Goal: Navigation & Orientation: Find specific page/section

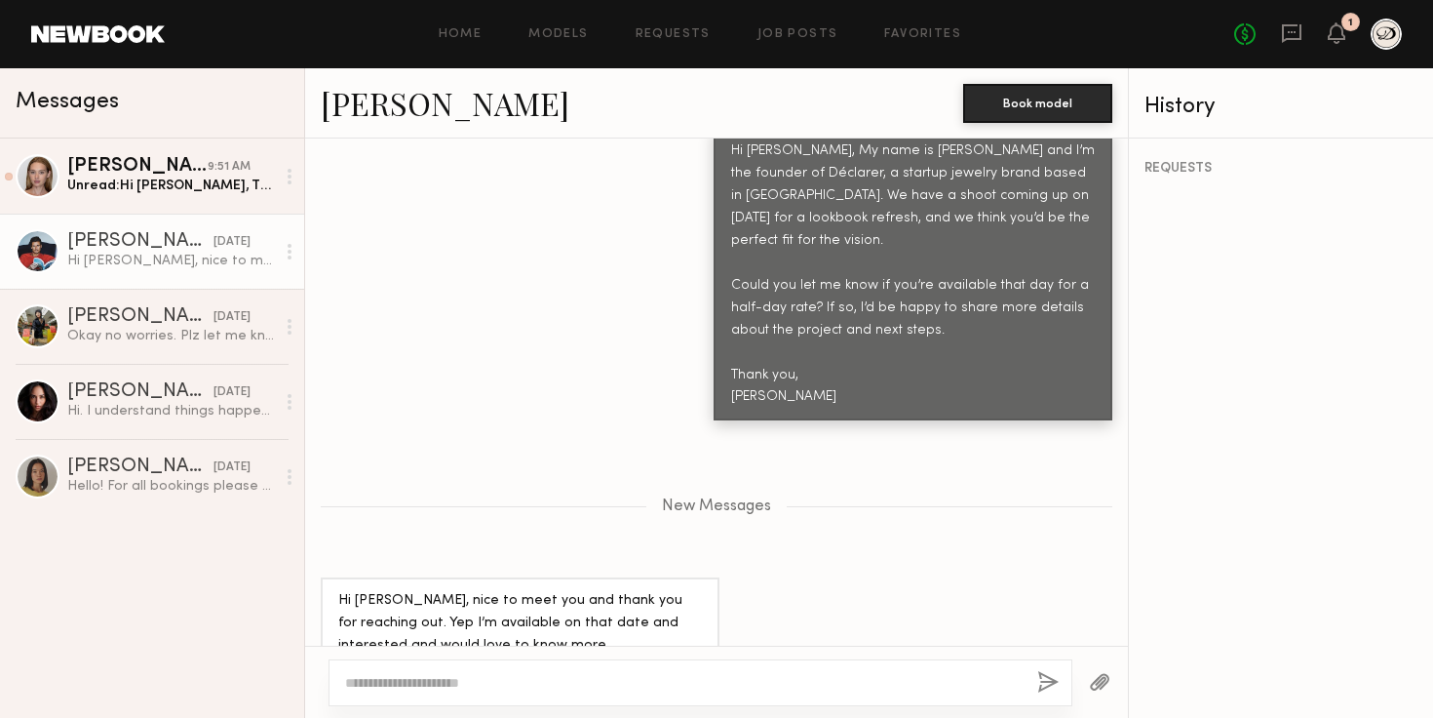
scroll to position [874, 0]
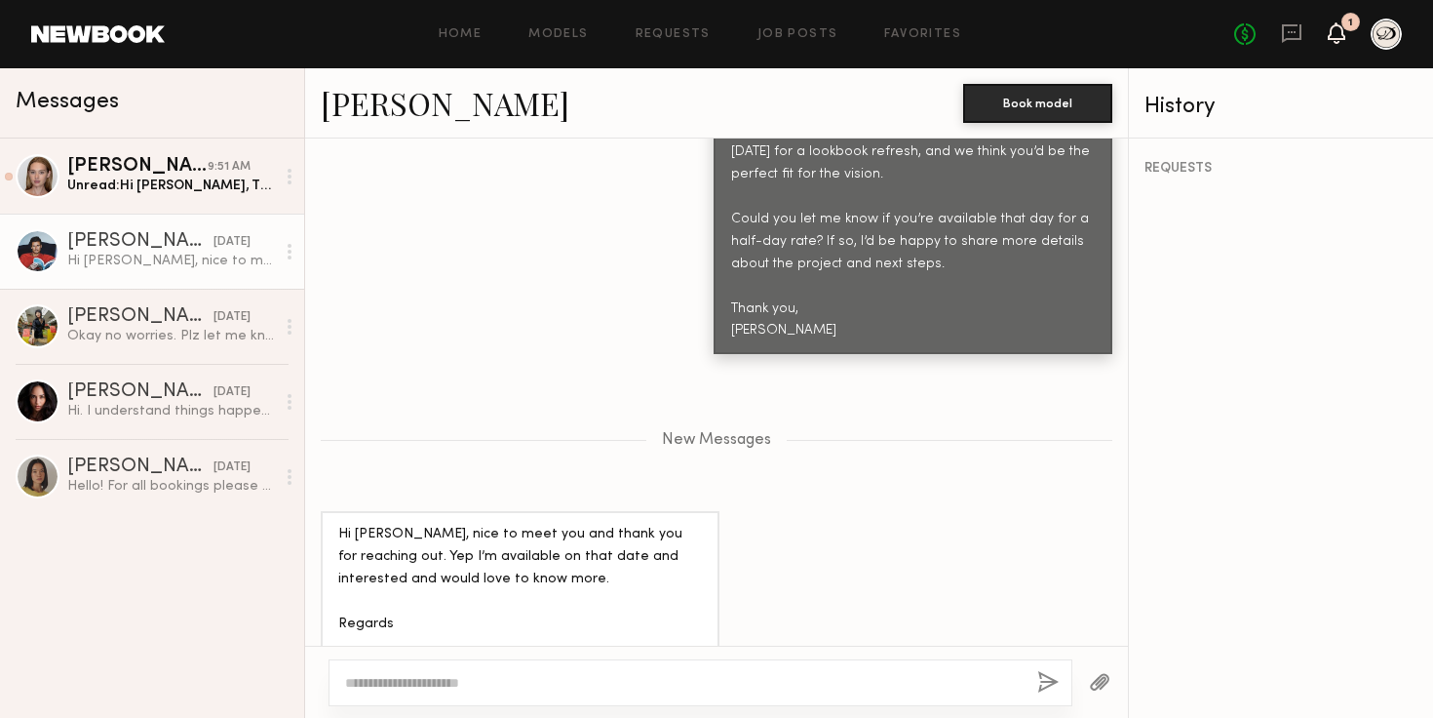
click at [1342, 26] on icon at bounding box center [1337, 32] width 18 height 21
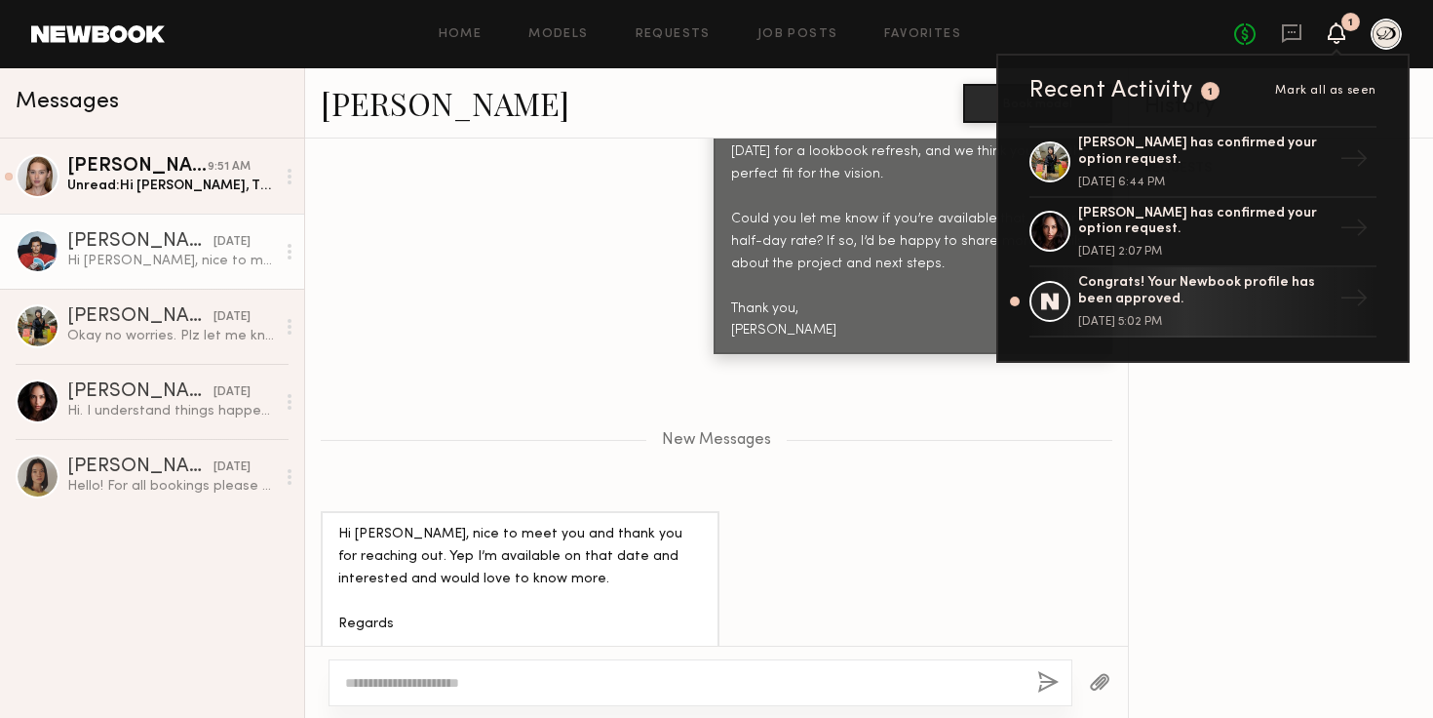
click at [1342, 31] on icon at bounding box center [1337, 32] width 16 height 14
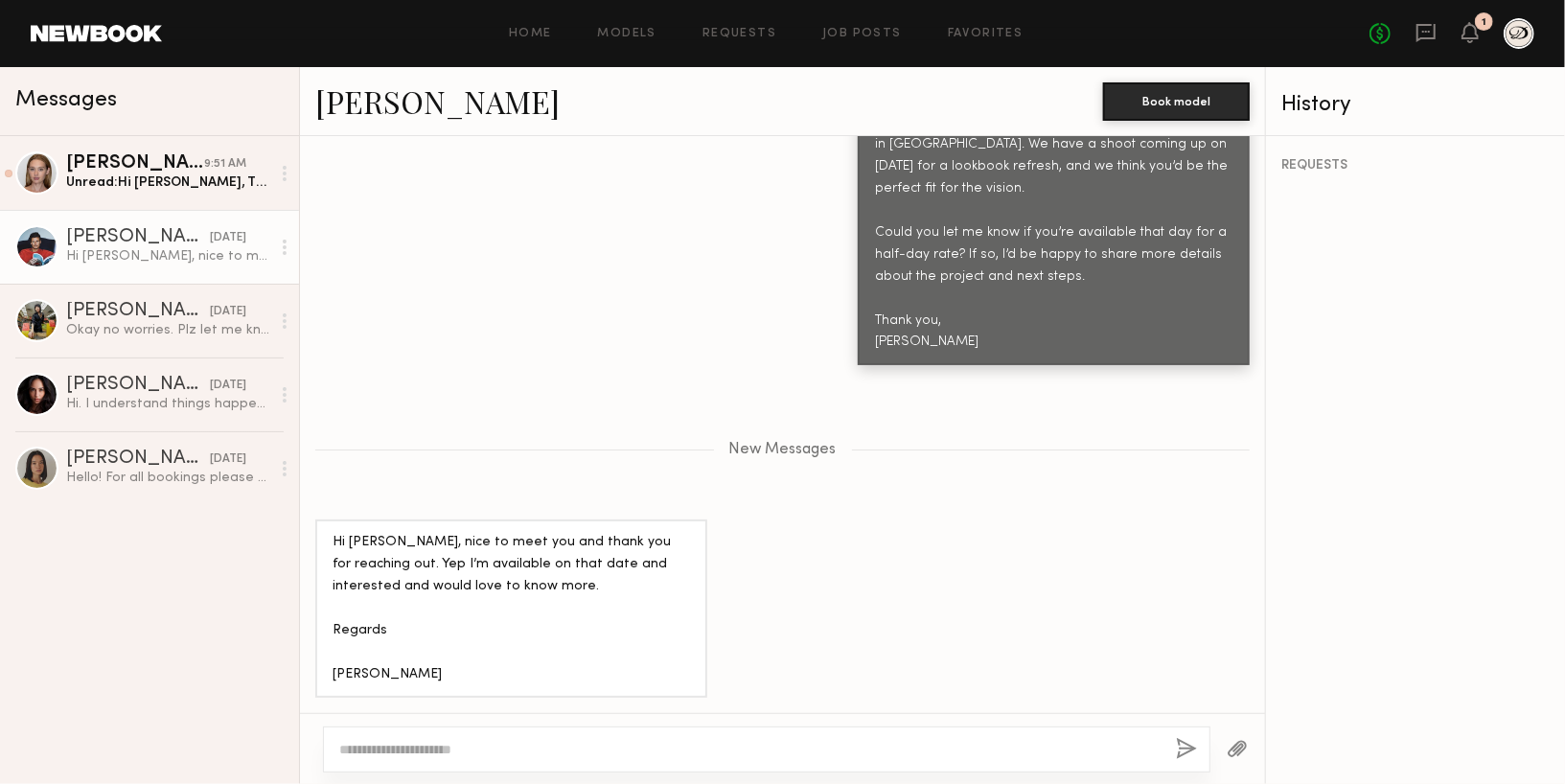
scroll to position [778, 0]
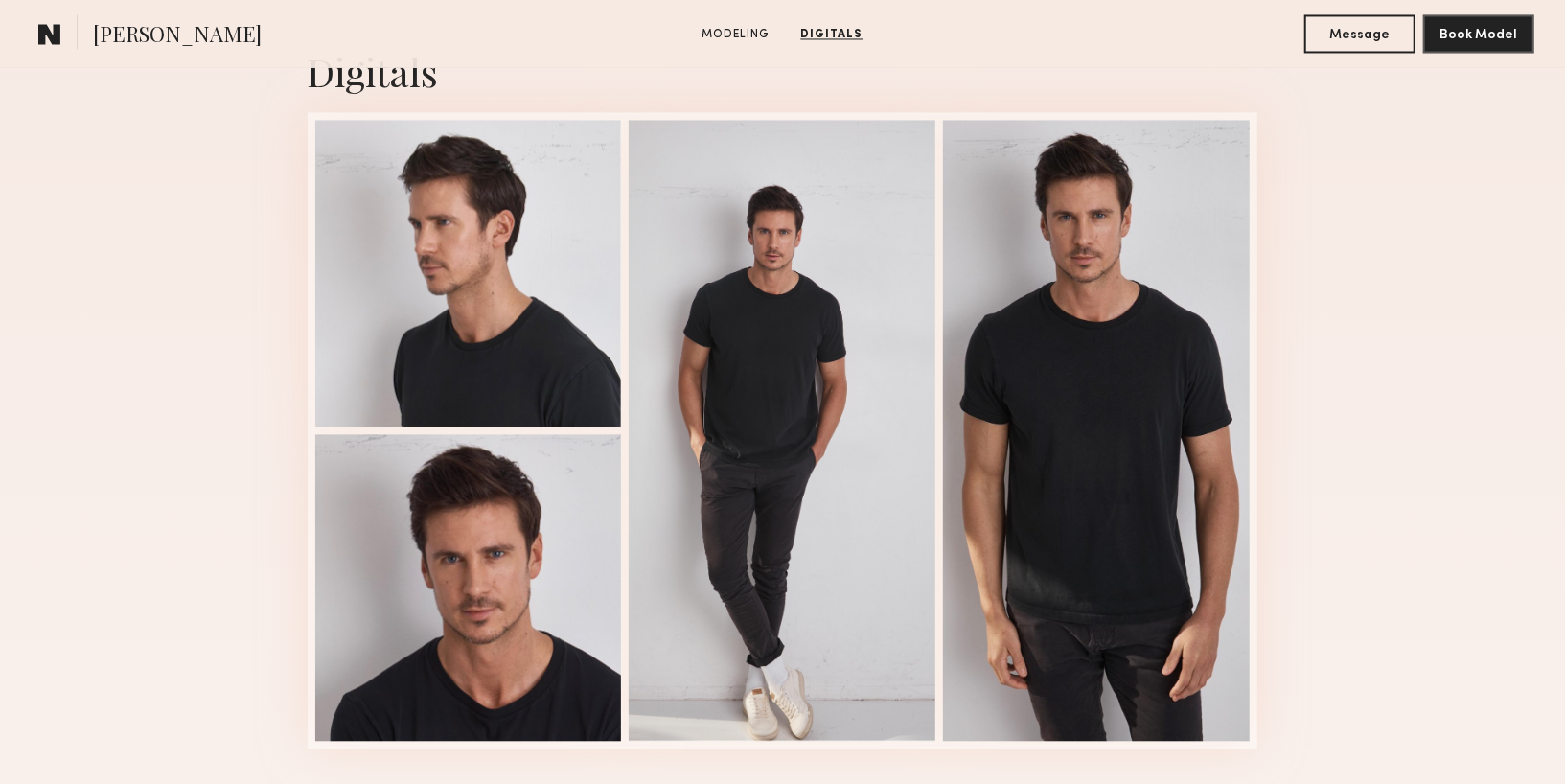
scroll to position [2511, 0]
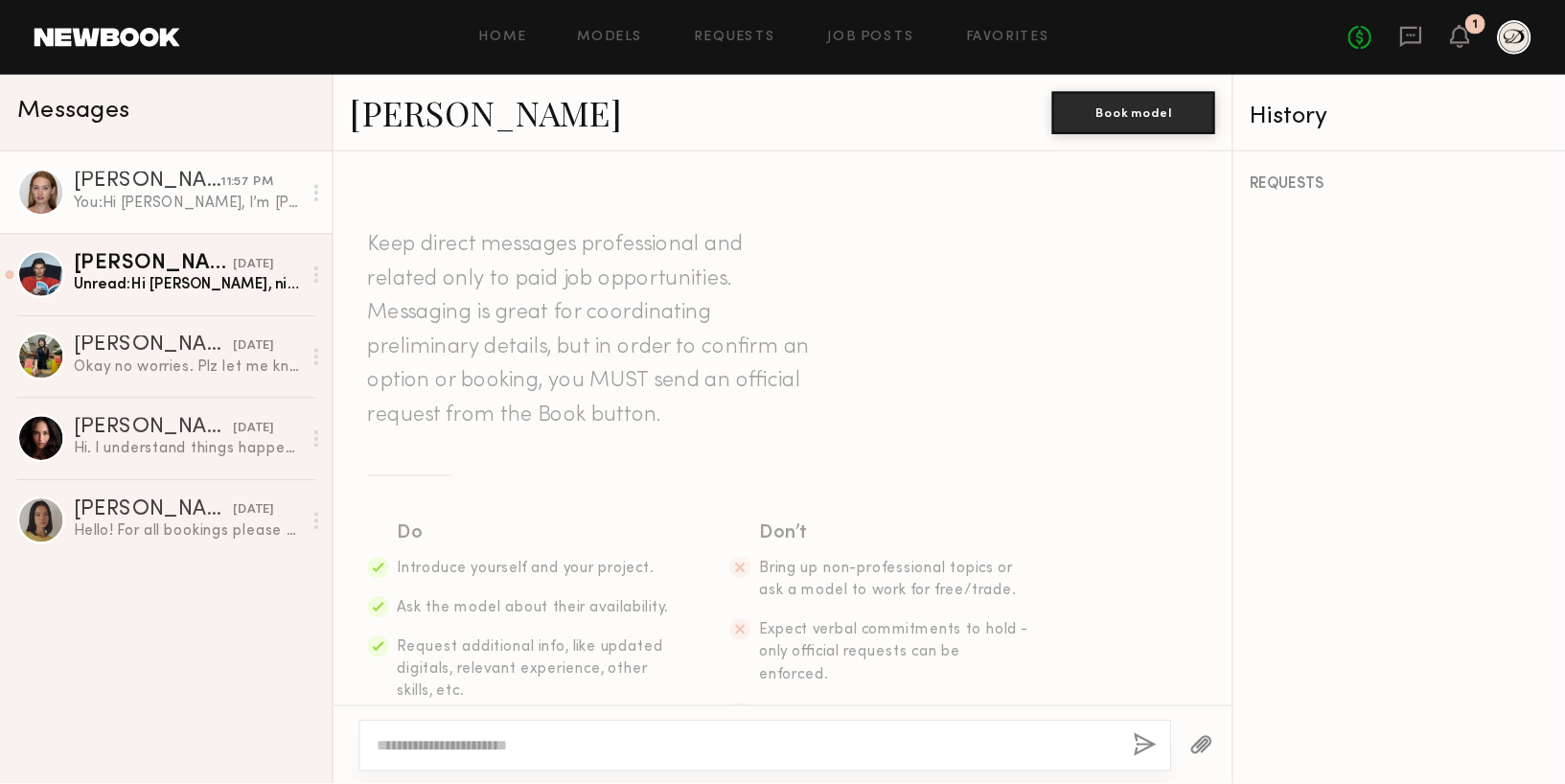
scroll to position [571, 0]
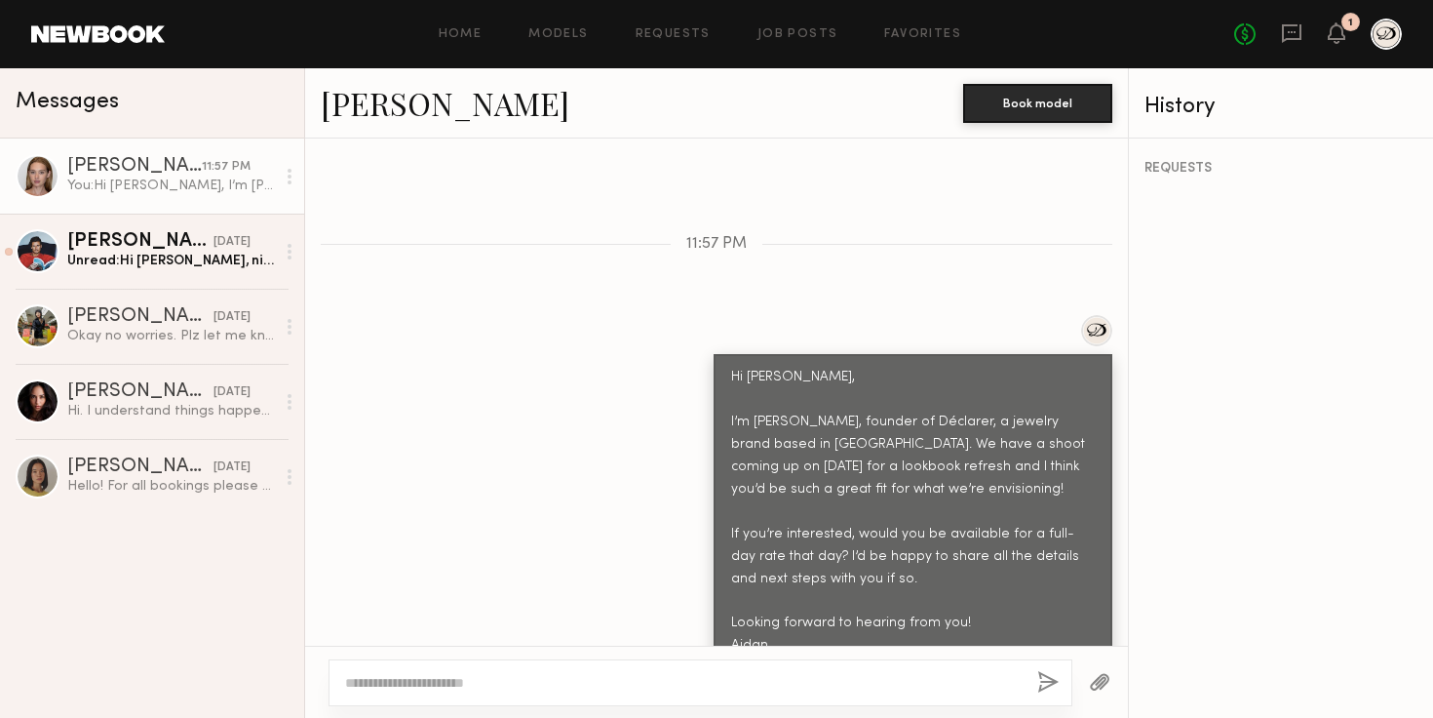
click at [31, 166] on div at bounding box center [38, 176] width 44 height 44
click at [386, 98] on link "Cari F." at bounding box center [445, 103] width 249 height 42
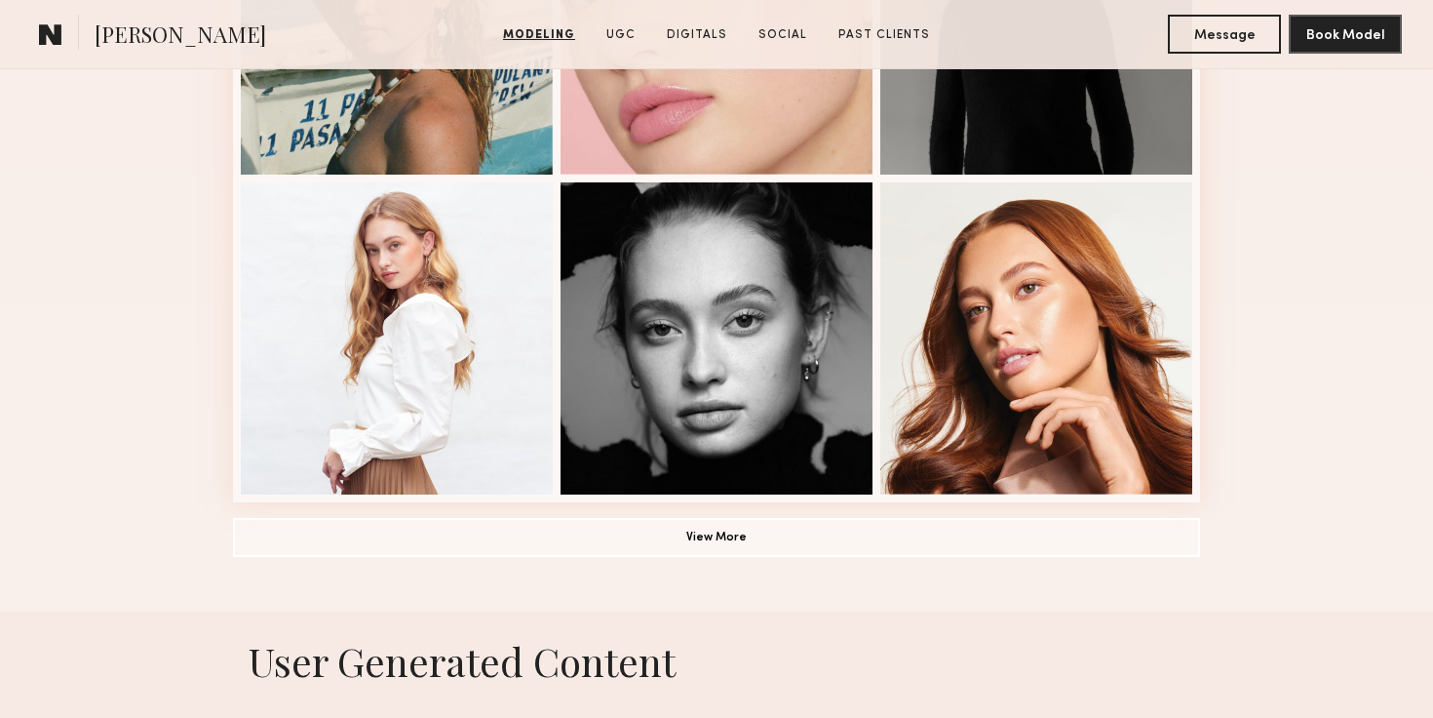
scroll to position [1355, 0]
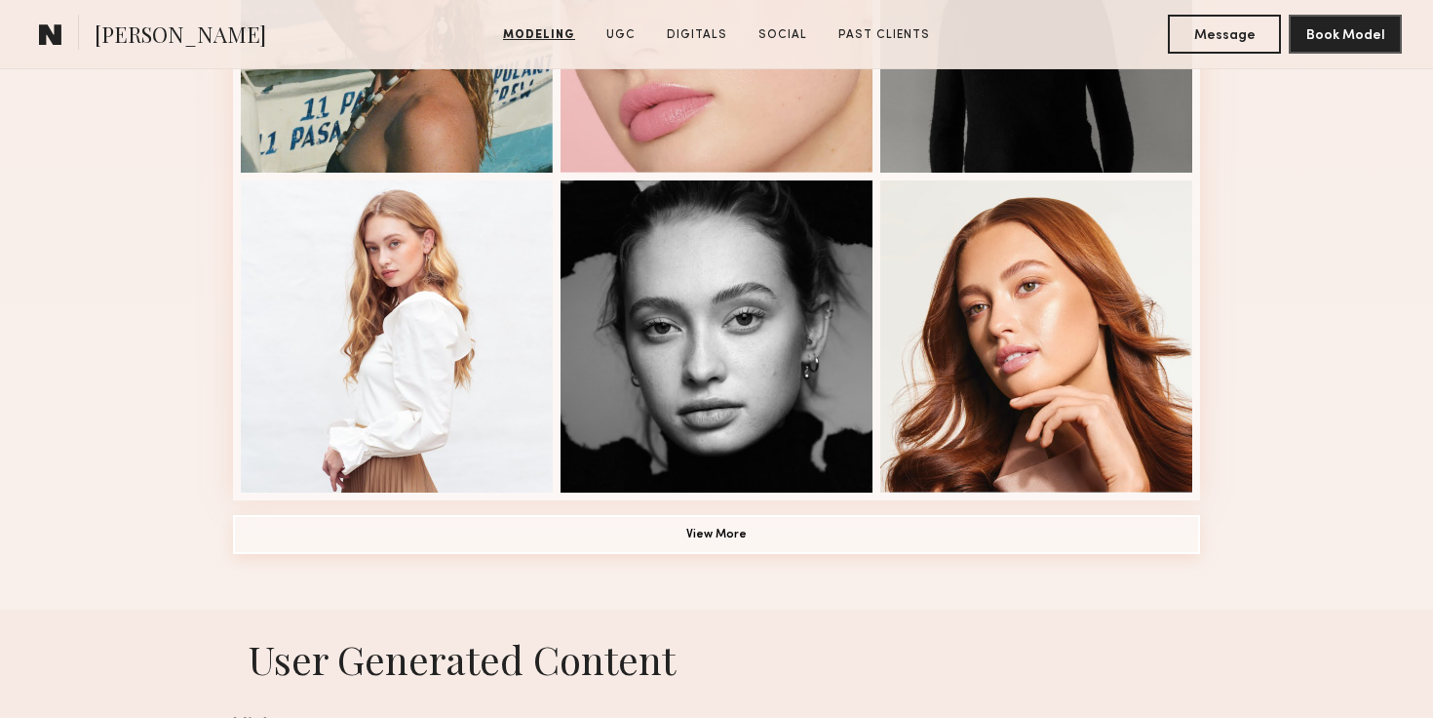
click at [1132, 526] on button "View More" at bounding box center [716, 534] width 967 height 39
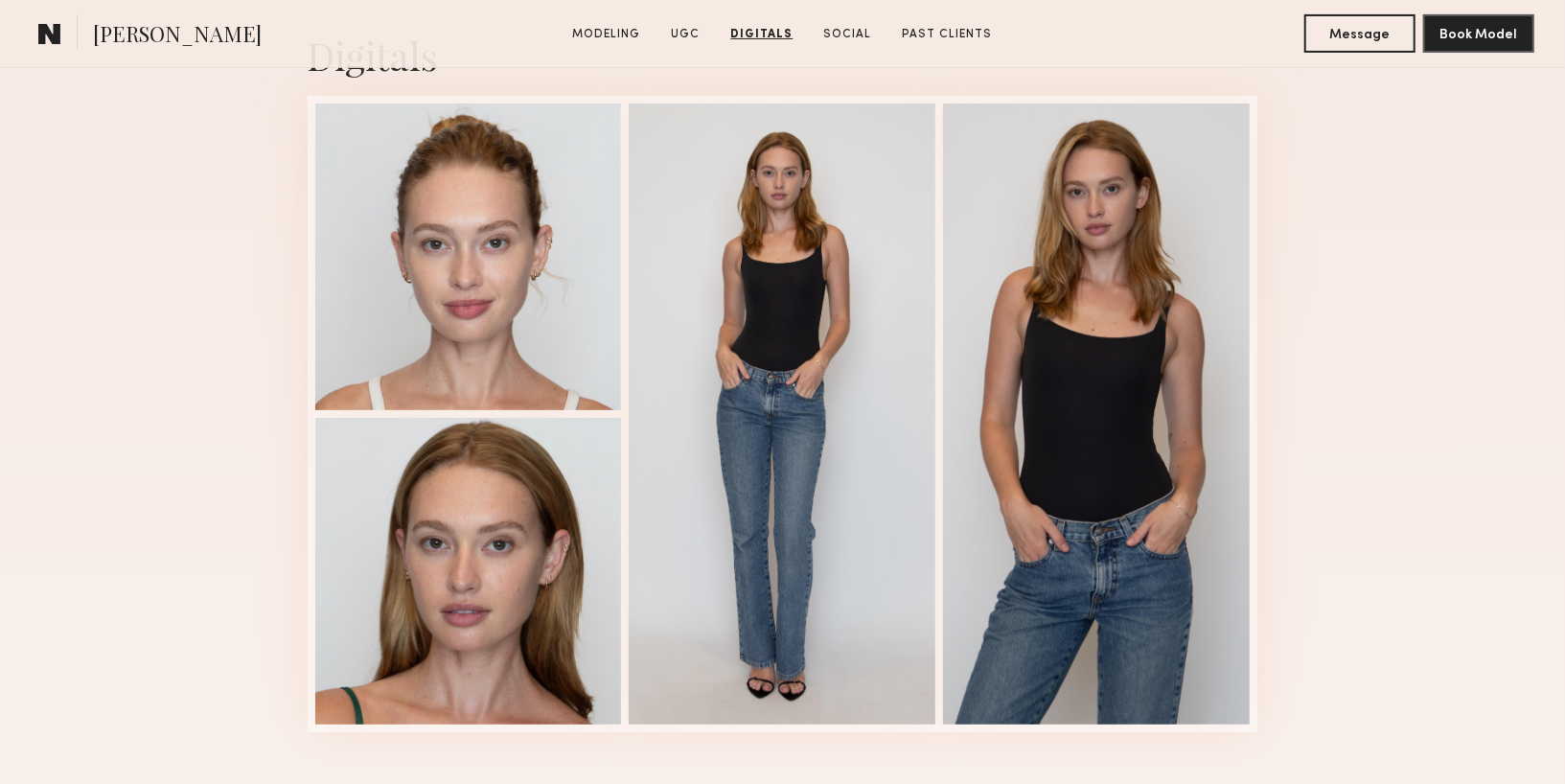
scroll to position [5026, 0]
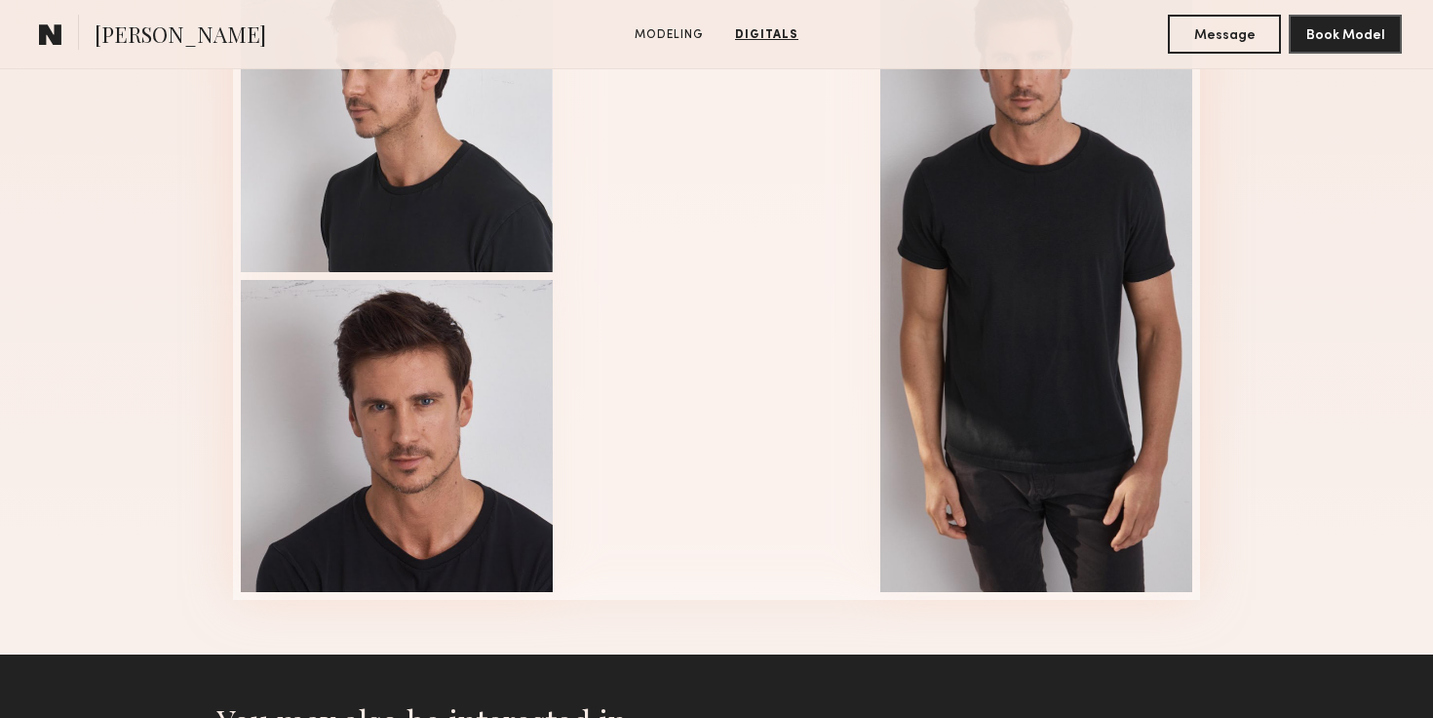
scroll to position [1980, 0]
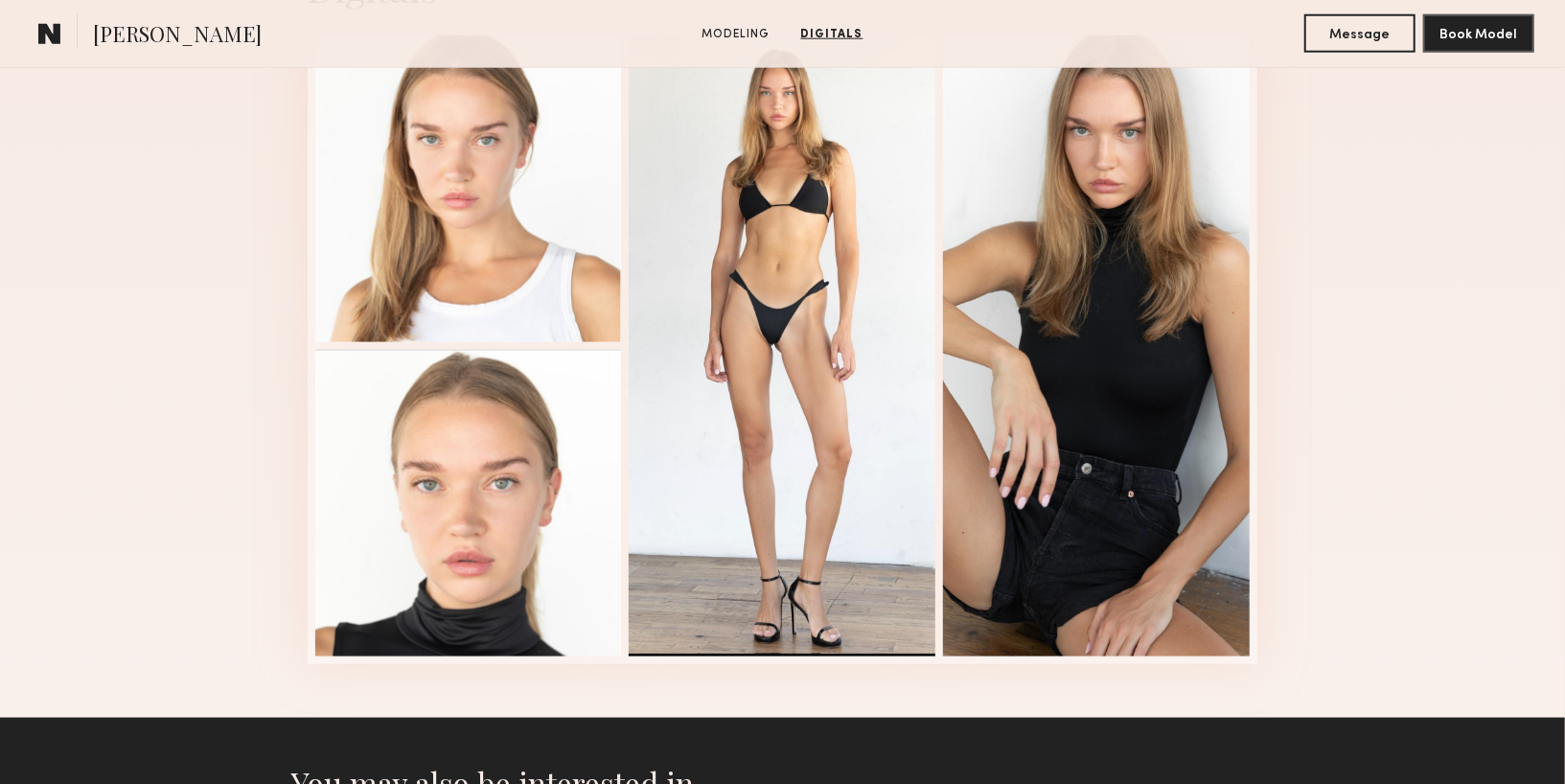
scroll to position [1255, 0]
